Goal: Transaction & Acquisition: Purchase product/service

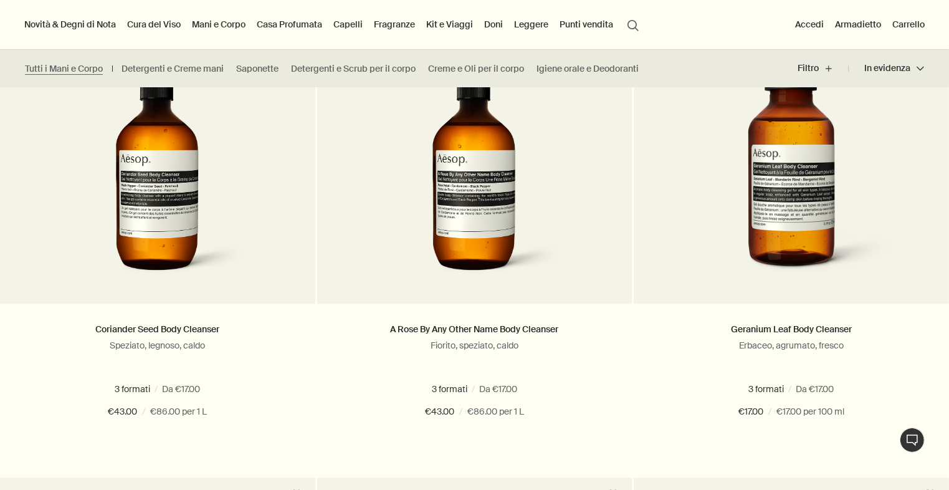
click at [300, 26] on link "Casa Profumata" at bounding box center [289, 24] width 70 height 16
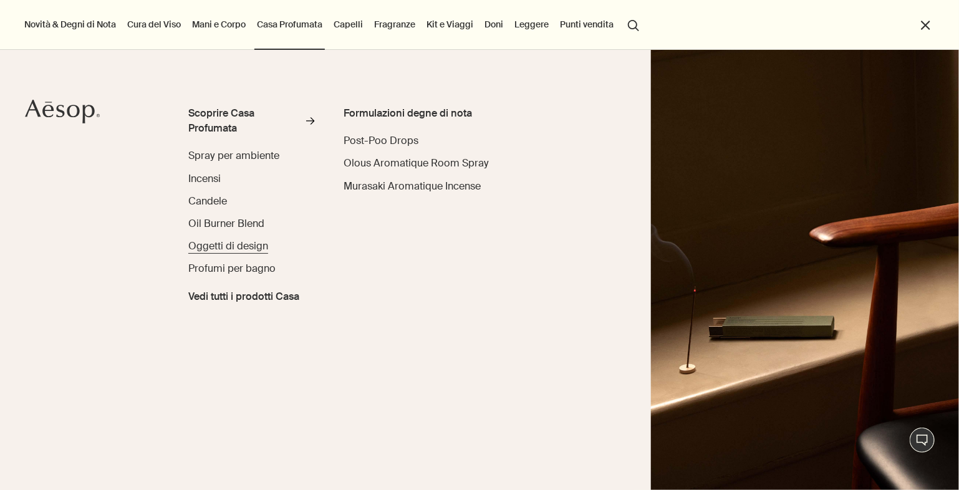
click at [224, 248] on span "Oggetti di design" at bounding box center [228, 245] width 80 height 13
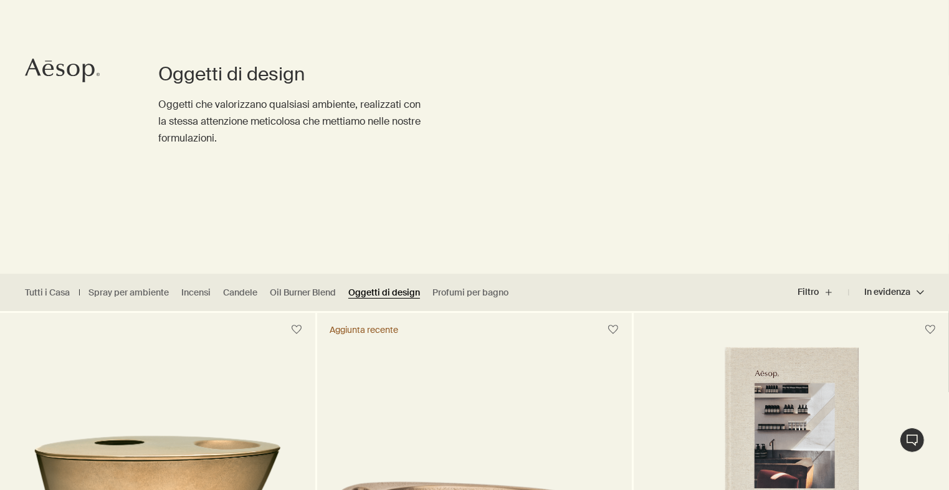
scroll to position [85, 0]
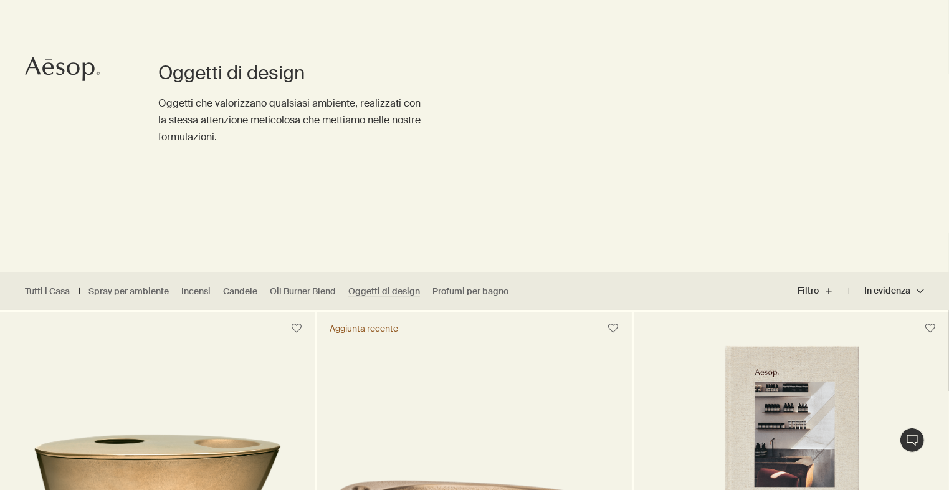
click at [474, 280] on ul "Tutti i Casa Spray per ambiente Incensi Candele Oil Burner Blend Oggetti di des…" at bounding box center [270, 290] width 540 height 37
click at [469, 297] on ul "Tutti i Casa Spray per ambiente Incensi Candele Oil Burner Blend Oggetti di des…" at bounding box center [270, 290] width 540 height 37
click at [459, 292] on link "Profumi per bagno" at bounding box center [471, 291] width 76 height 12
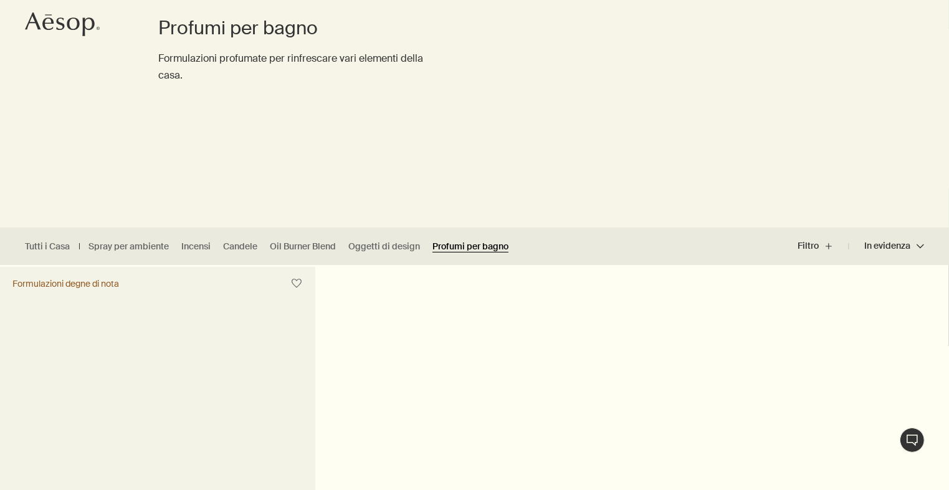
scroll to position [150, 0]
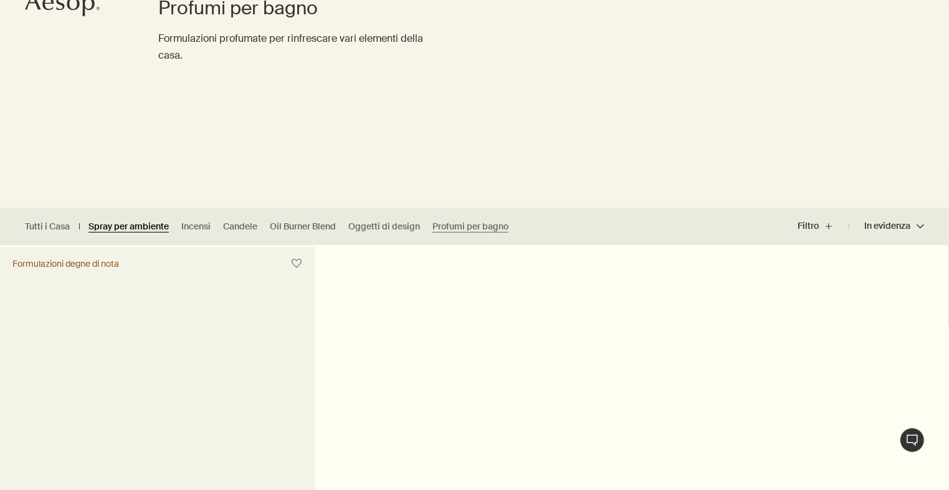
click at [112, 227] on link "Spray per ambiente" at bounding box center [129, 227] width 80 height 12
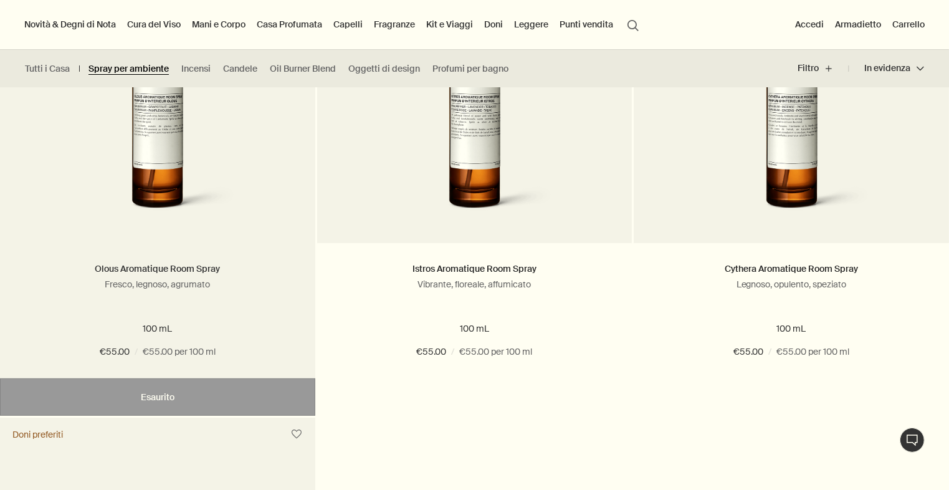
scroll to position [244, 0]
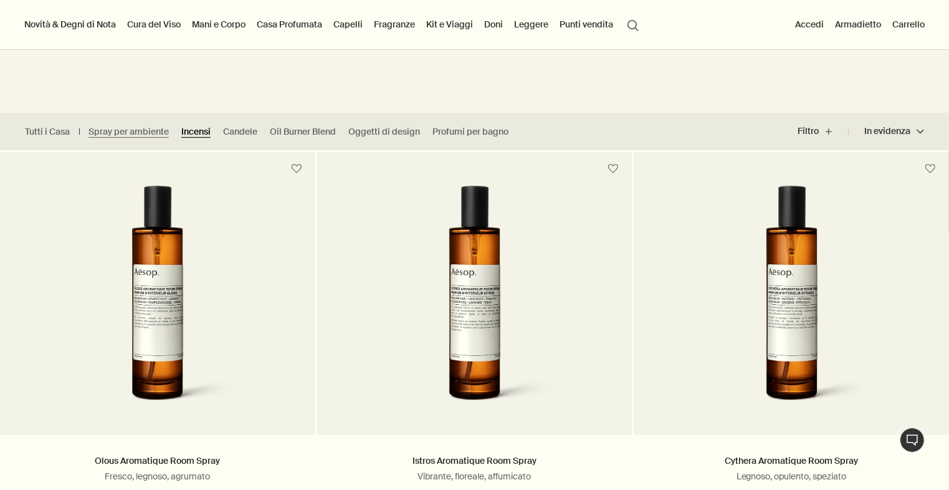
click at [194, 128] on link "Incensi" at bounding box center [195, 132] width 29 height 12
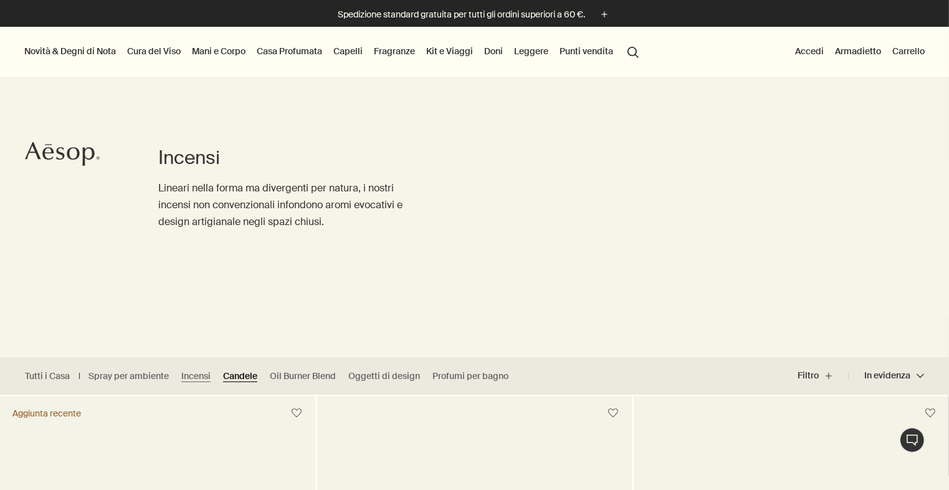
click at [242, 374] on link "Candele" at bounding box center [240, 376] width 34 height 12
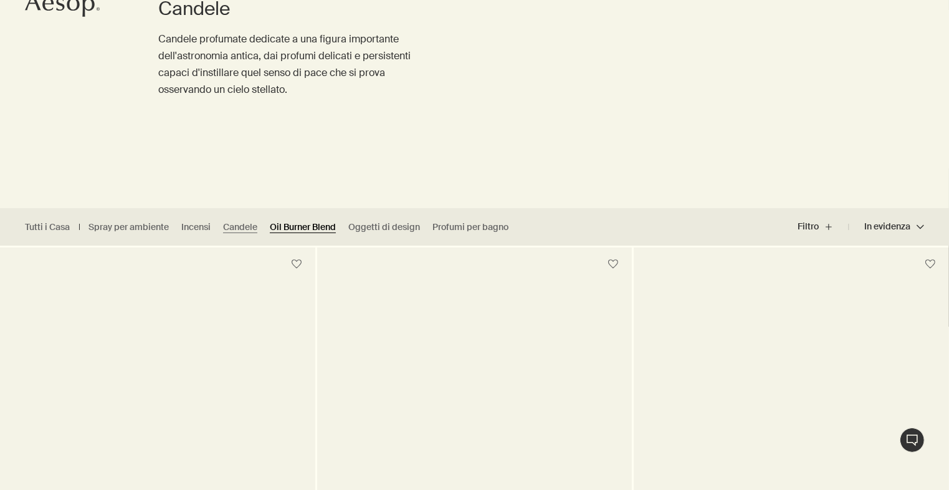
click at [299, 228] on link "Oil Burner Blend" at bounding box center [303, 227] width 66 height 12
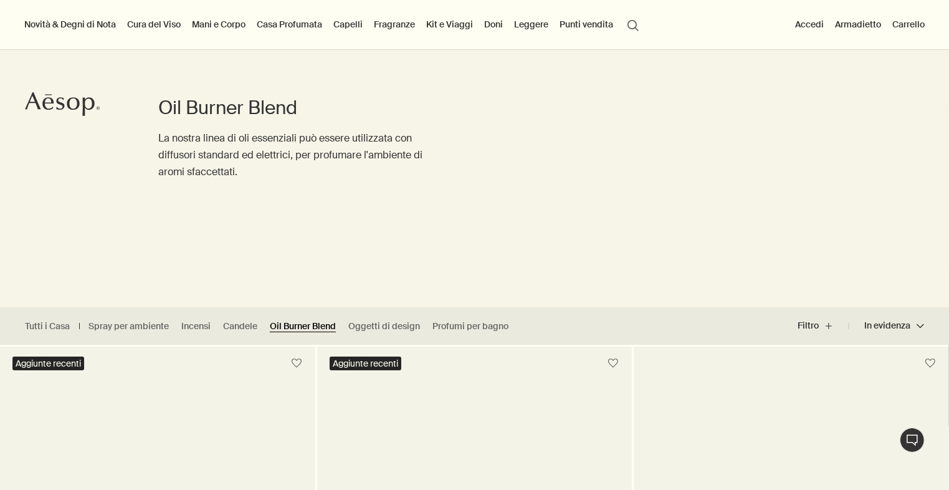
scroll to position [50, 0]
click at [299, 228] on div "Oil Burner Blend La nostra linea di oli essenziali può essere utilizzata con di…" at bounding box center [291, 167] width 267 height 280
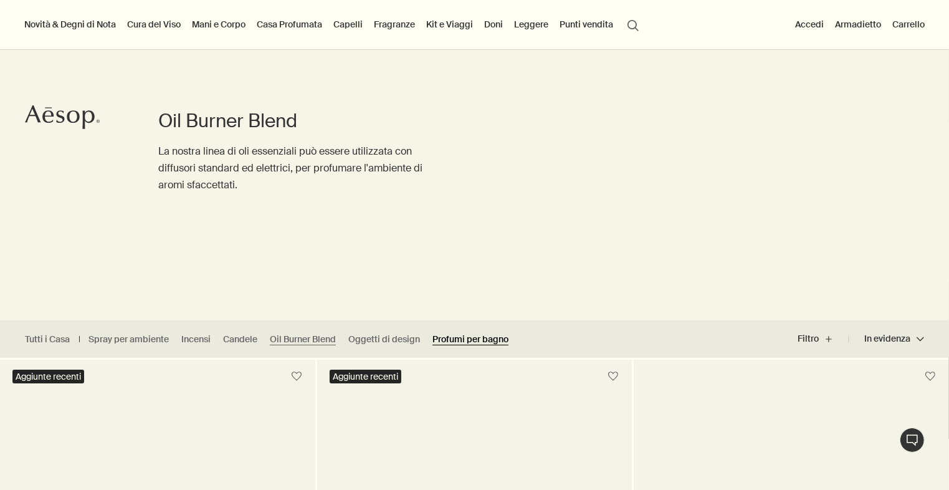
scroll to position [0, 0]
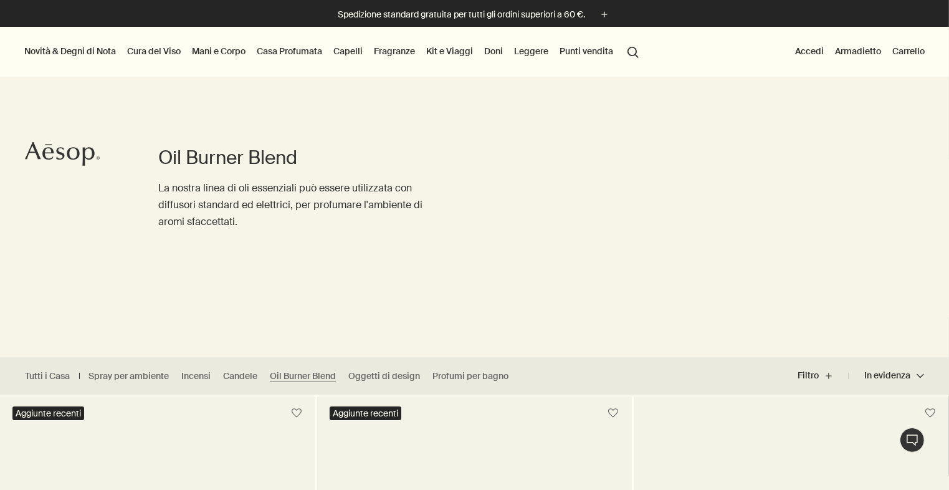
click at [116, 381] on li "Spray per ambiente" at bounding box center [127, 376] width 96 height 12
click at [132, 373] on link "Spray per ambiente" at bounding box center [129, 376] width 80 height 12
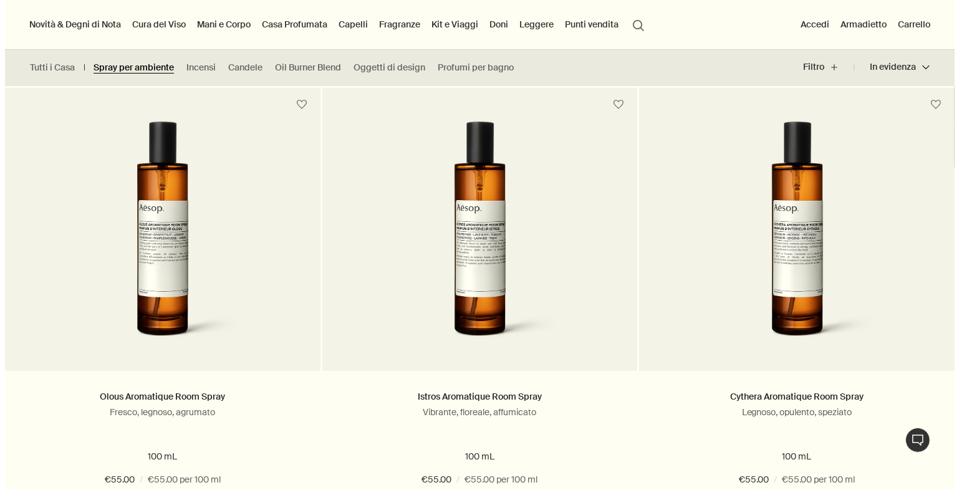
scroll to position [308, 0]
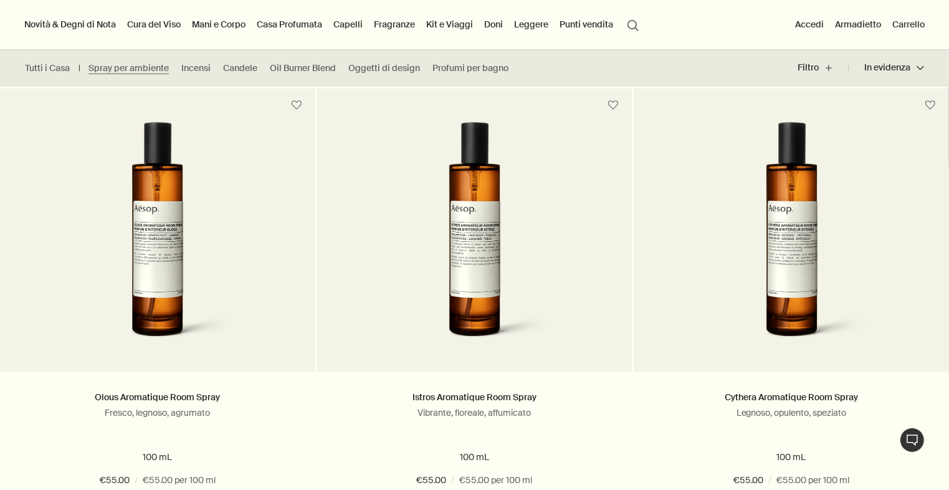
click at [156, 26] on link "Cura del Viso" at bounding box center [154, 24] width 59 height 16
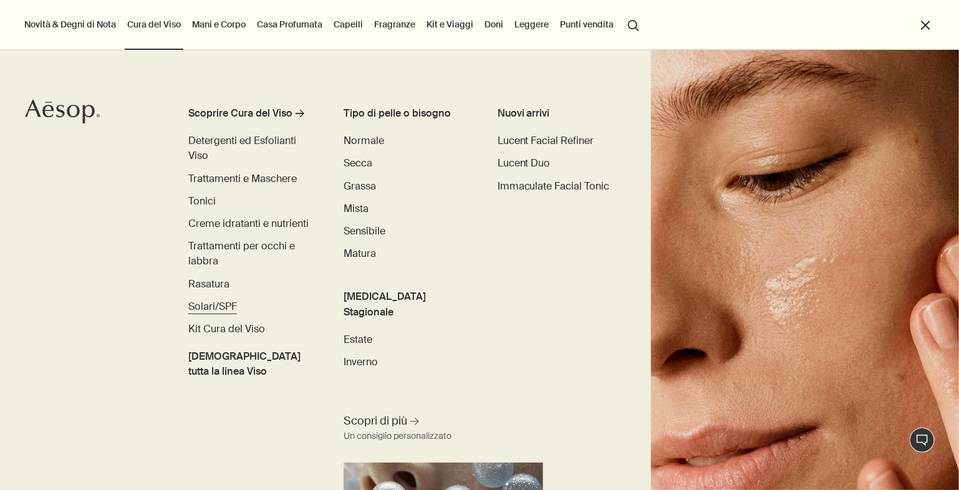
click at [215, 312] on span "Solari/SPF" at bounding box center [212, 306] width 49 height 13
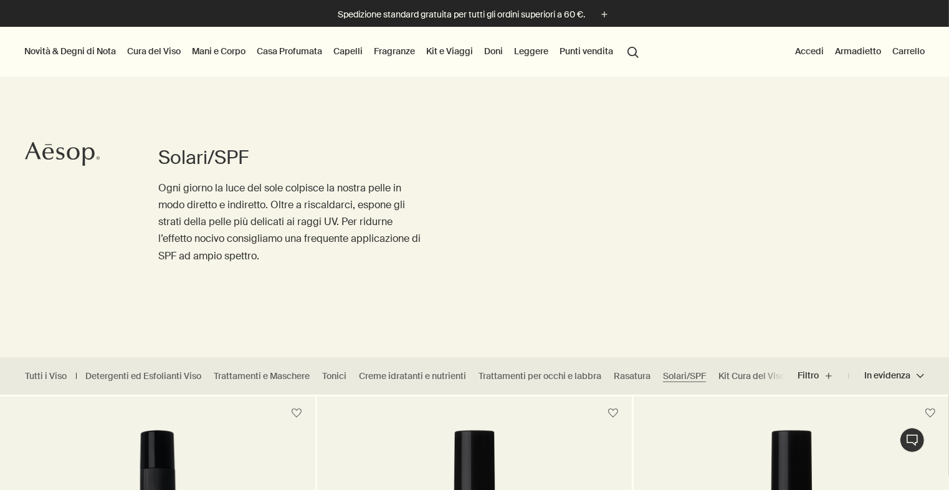
click at [150, 52] on link "Cura del Viso" at bounding box center [154, 51] width 59 height 16
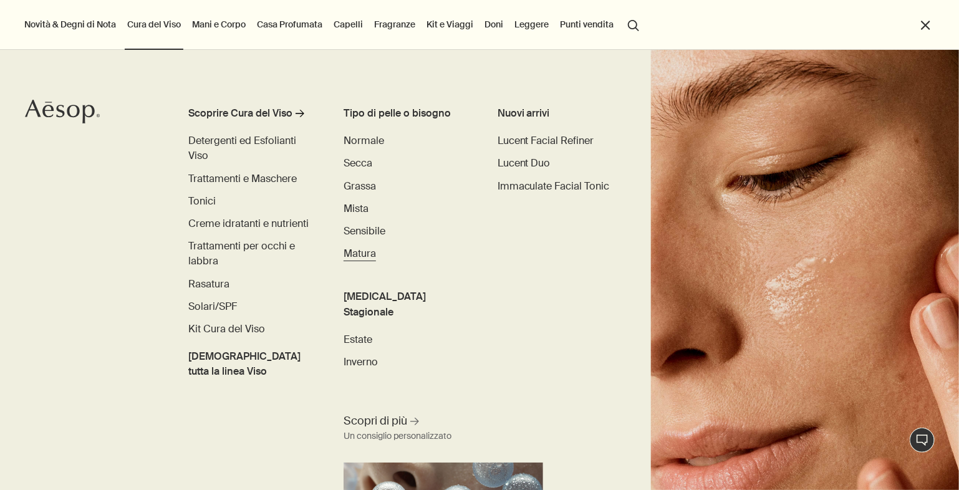
click at [357, 257] on span "Matura" at bounding box center [359, 253] width 32 height 13
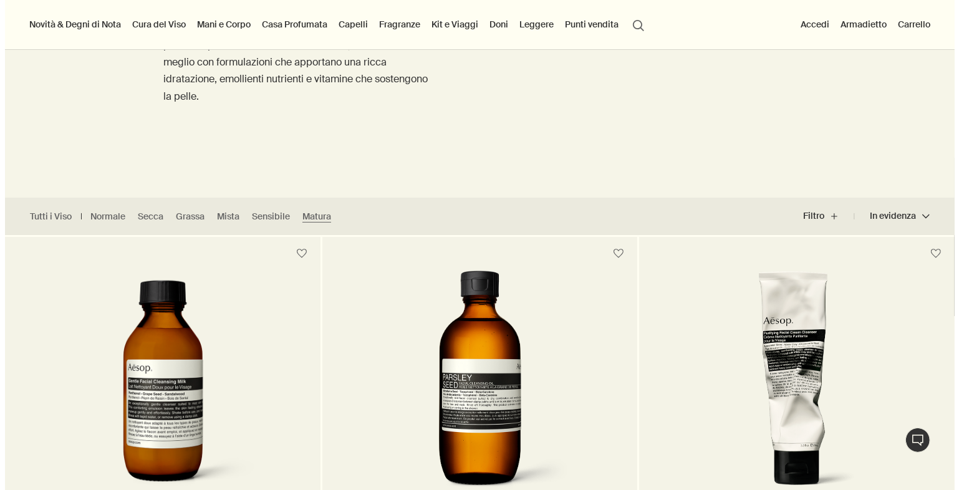
scroll to position [12, 0]
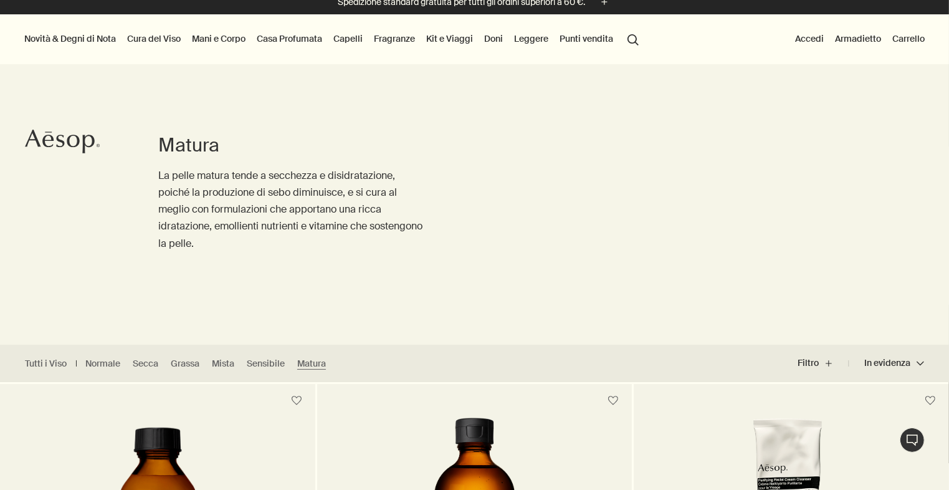
click at [164, 36] on link "Cura del Viso" at bounding box center [154, 39] width 59 height 16
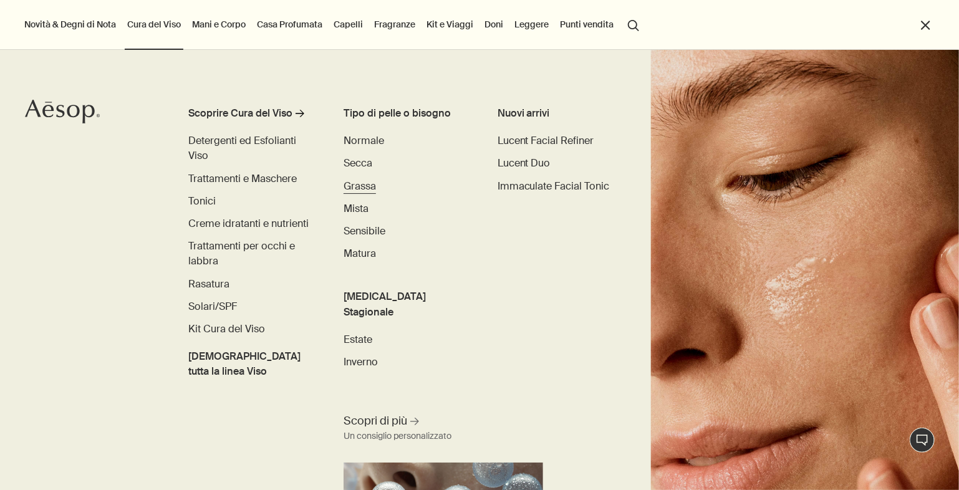
click at [354, 186] on span "Grassa" at bounding box center [359, 185] width 32 height 13
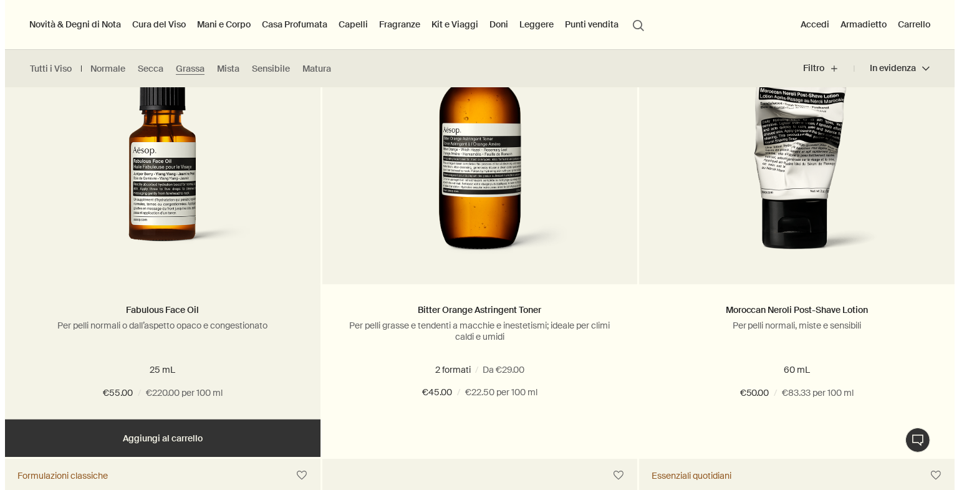
scroll to position [274, 0]
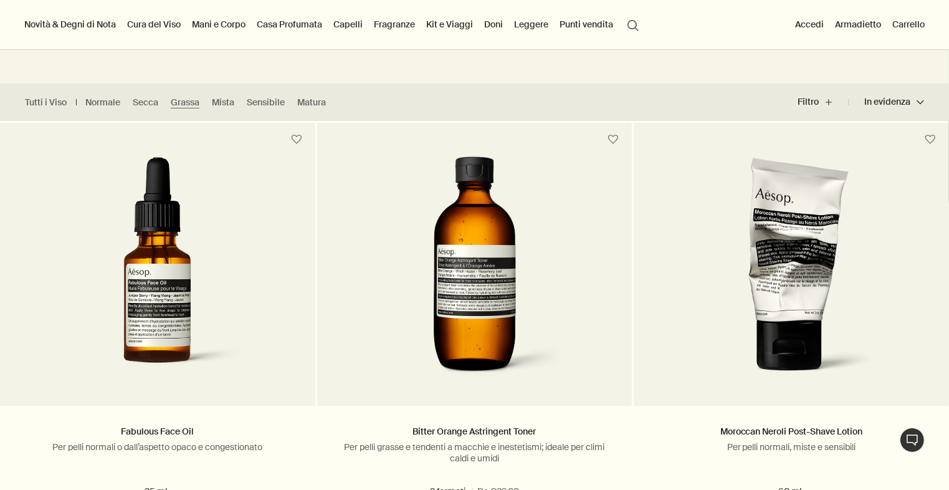
click at [140, 27] on link "Cura del Viso" at bounding box center [154, 24] width 59 height 16
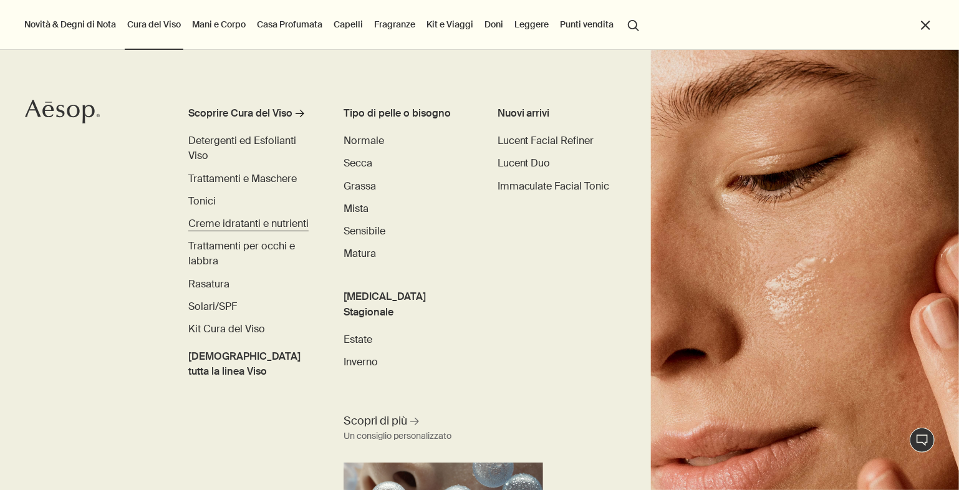
click at [219, 227] on span "Creme idratanti e nutrienti" at bounding box center [248, 223] width 120 height 13
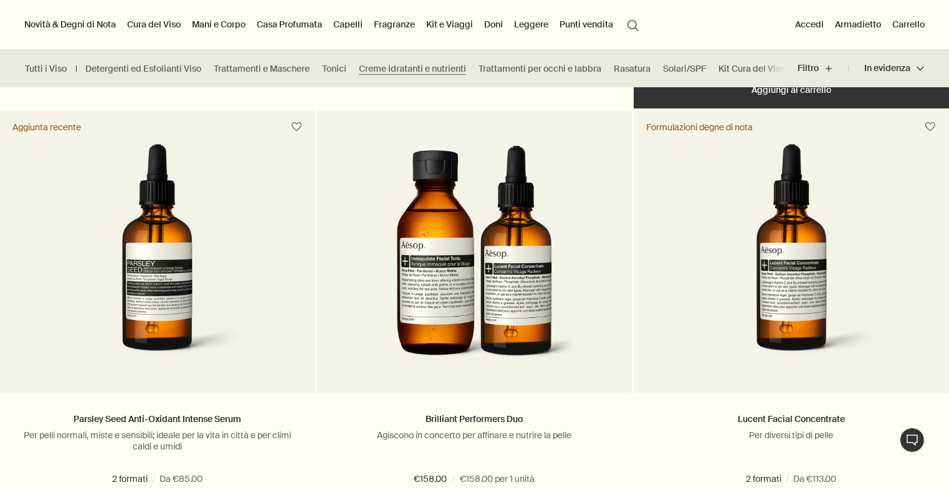
scroll to position [742, 0]
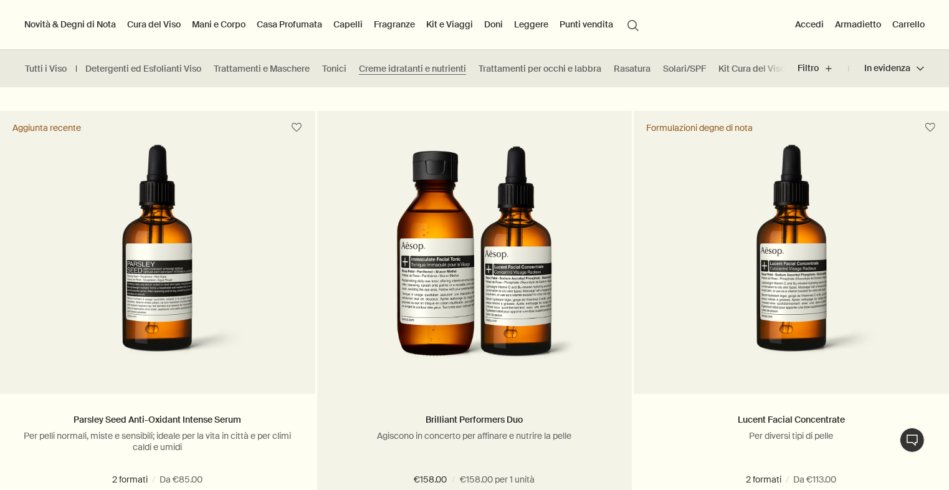
click at [515, 284] on img at bounding box center [474, 260] width 203 height 231
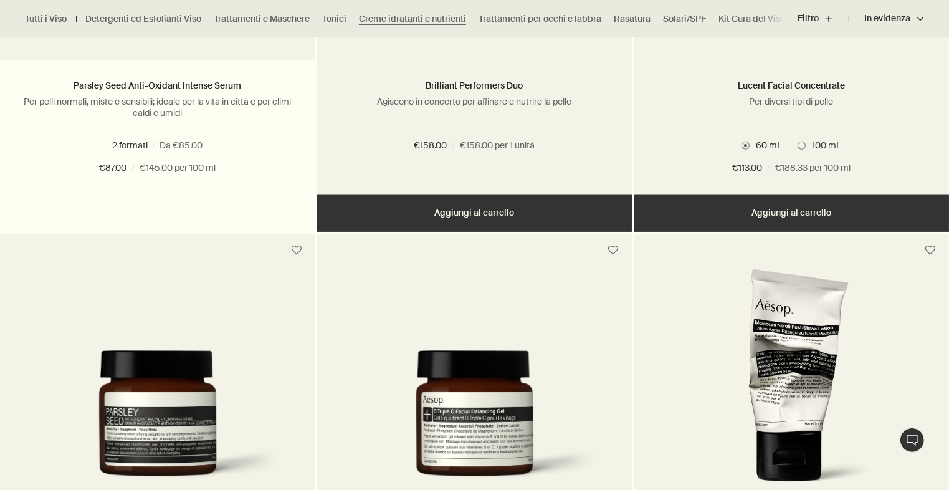
scroll to position [1077, 0]
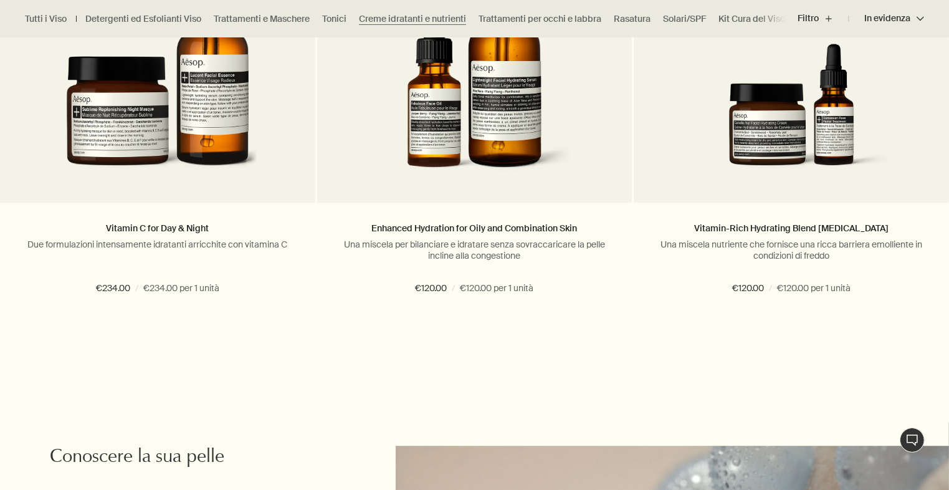
scroll to position [3296, 0]
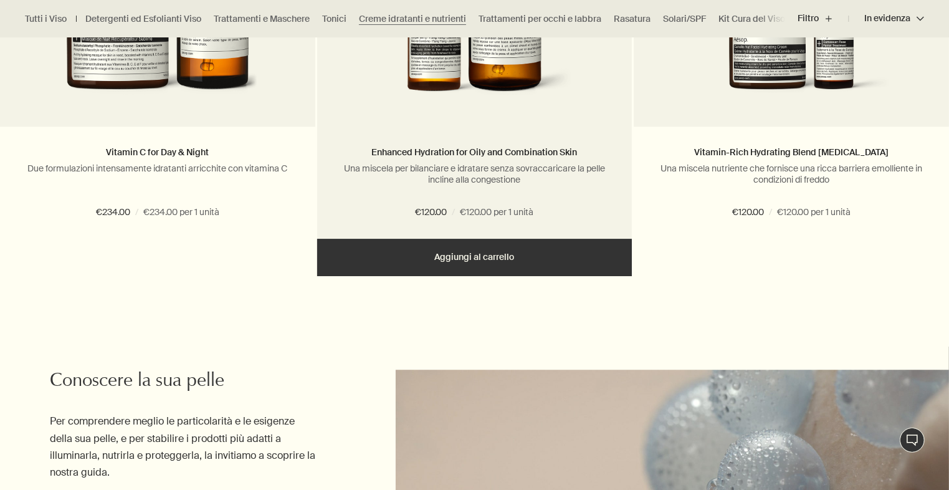
click at [509, 256] on button "Aggiungere Aggiungi al carrello" at bounding box center [474, 257] width 315 height 37
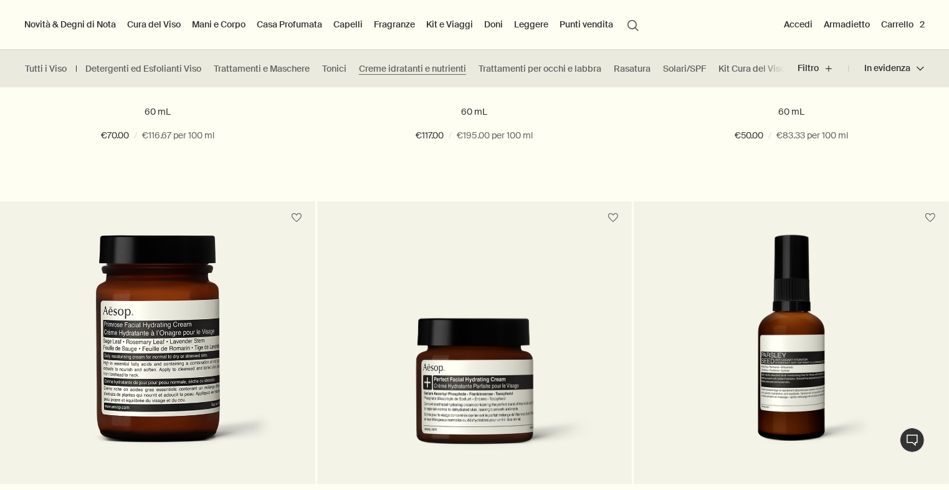
scroll to position [1527, 0]
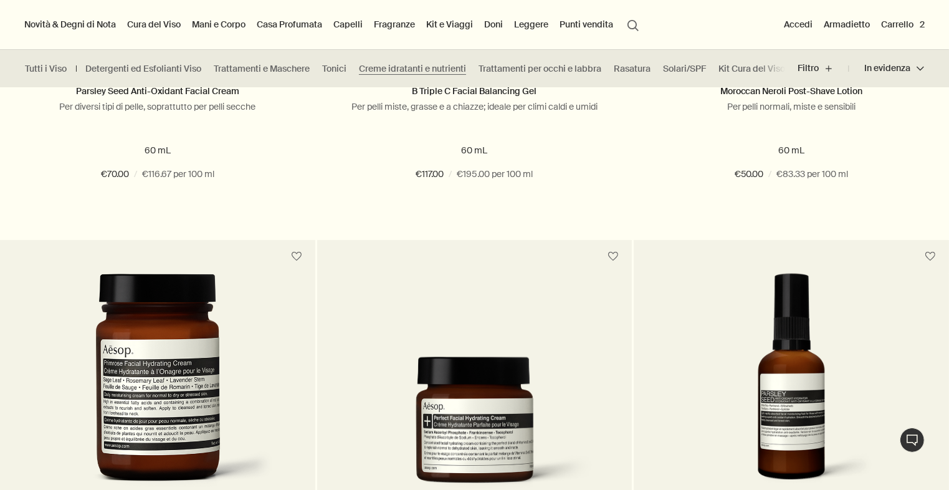
click at [909, 26] on button "Carrello 2" at bounding box center [903, 24] width 49 height 16
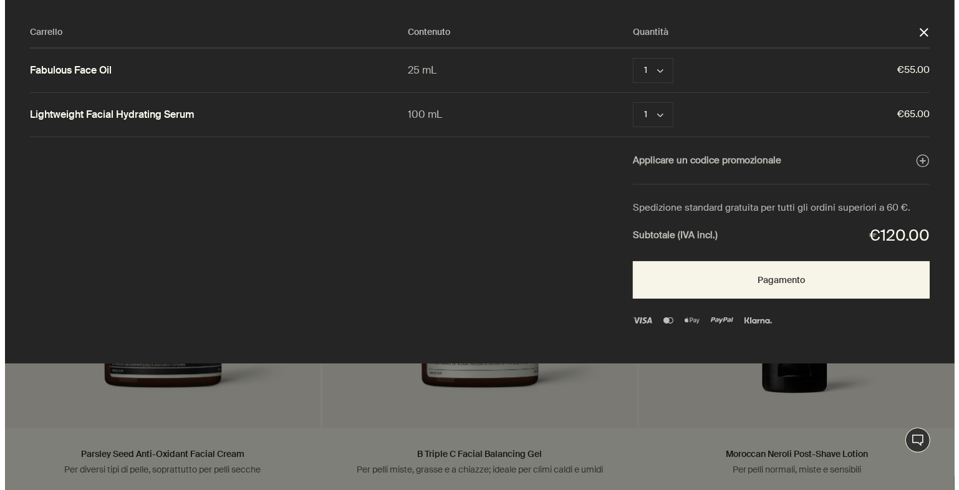
scroll to position [0, 0]
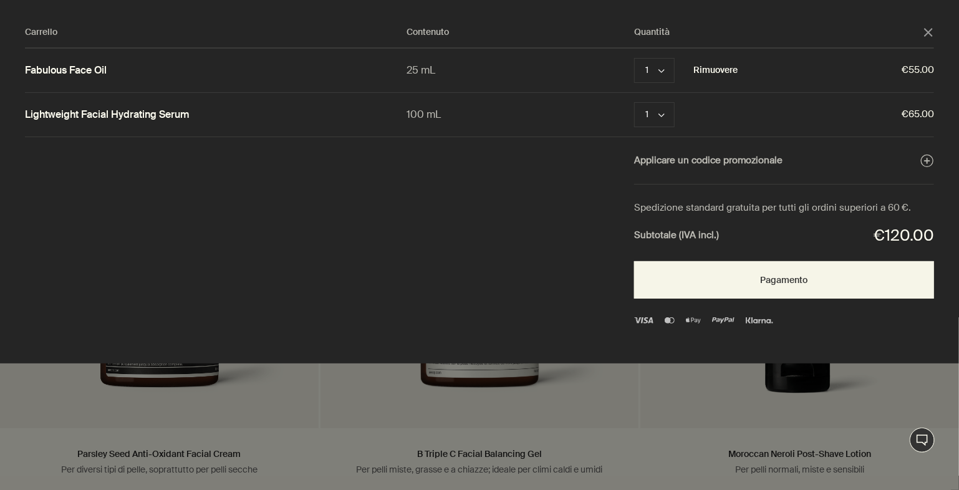
click at [727, 72] on button "Rimuovere" at bounding box center [715, 70] width 44 height 15
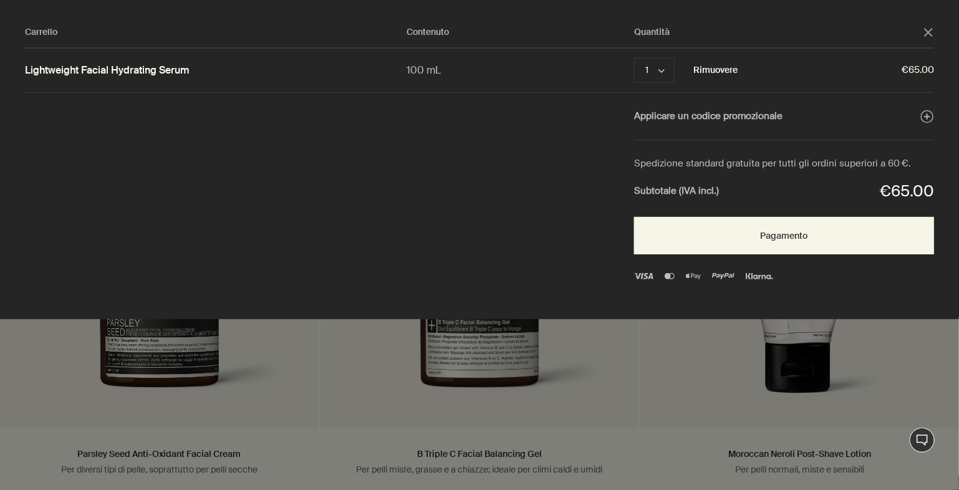
click at [706, 71] on button "Rimuovere" at bounding box center [715, 70] width 44 height 15
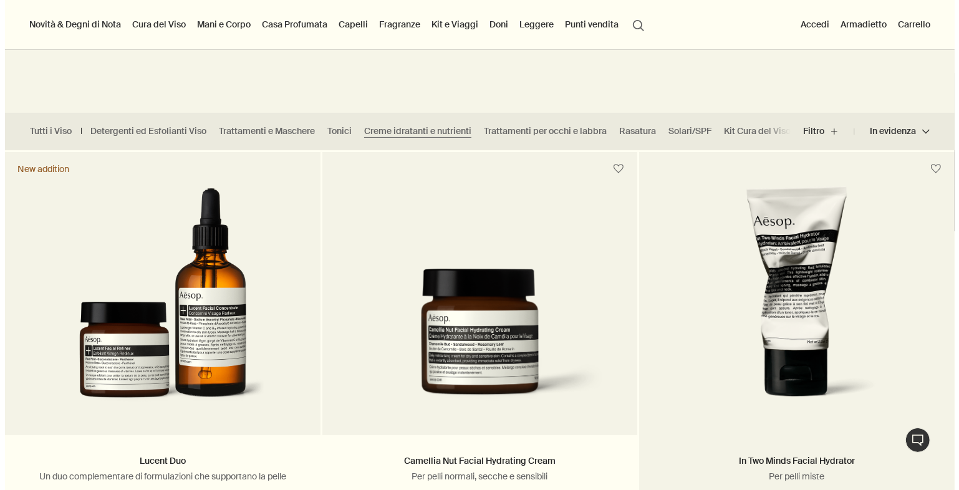
scroll to position [244, 0]
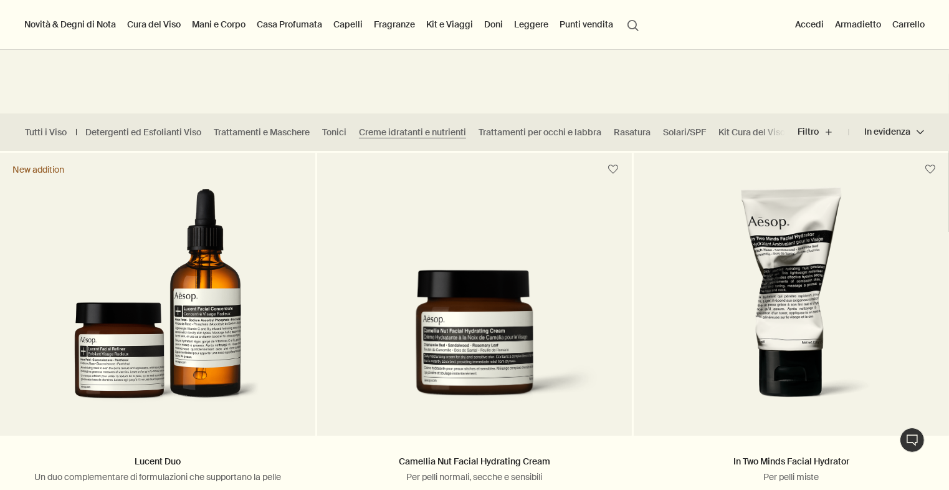
click at [216, 25] on link "Mani e Corpo" at bounding box center [218, 24] width 59 height 16
